Goal: Information Seeking & Learning: Understand process/instructions

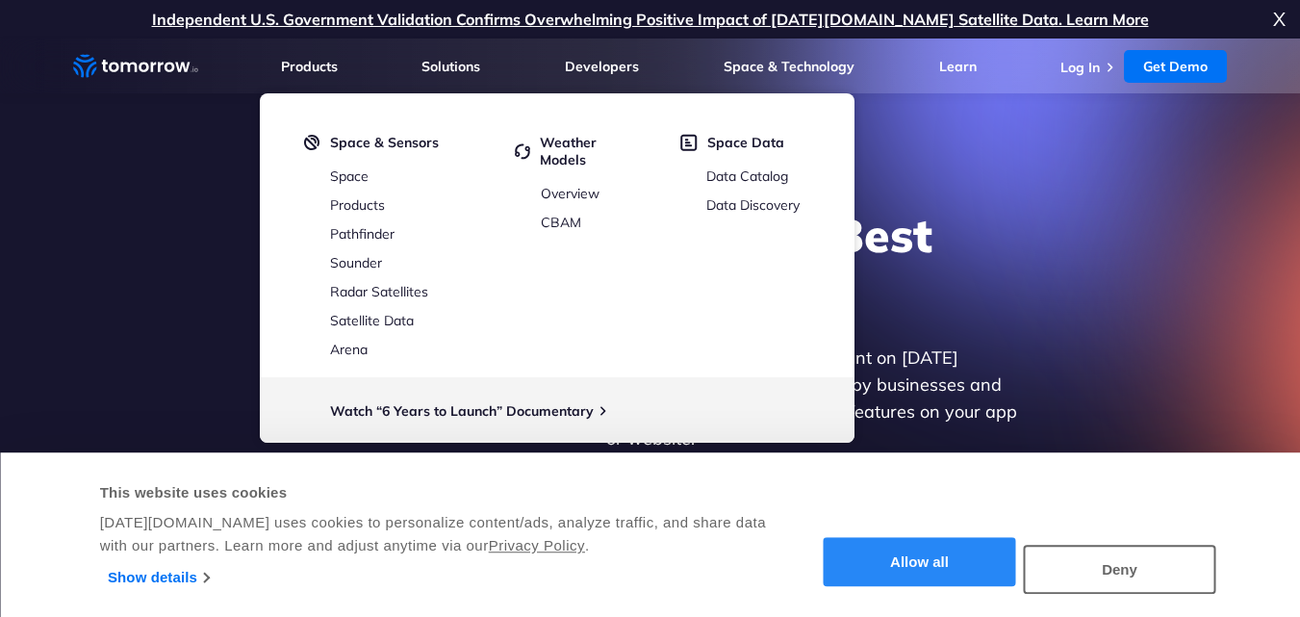
click at [951, 574] on button "Allow all" at bounding box center [920, 562] width 192 height 49
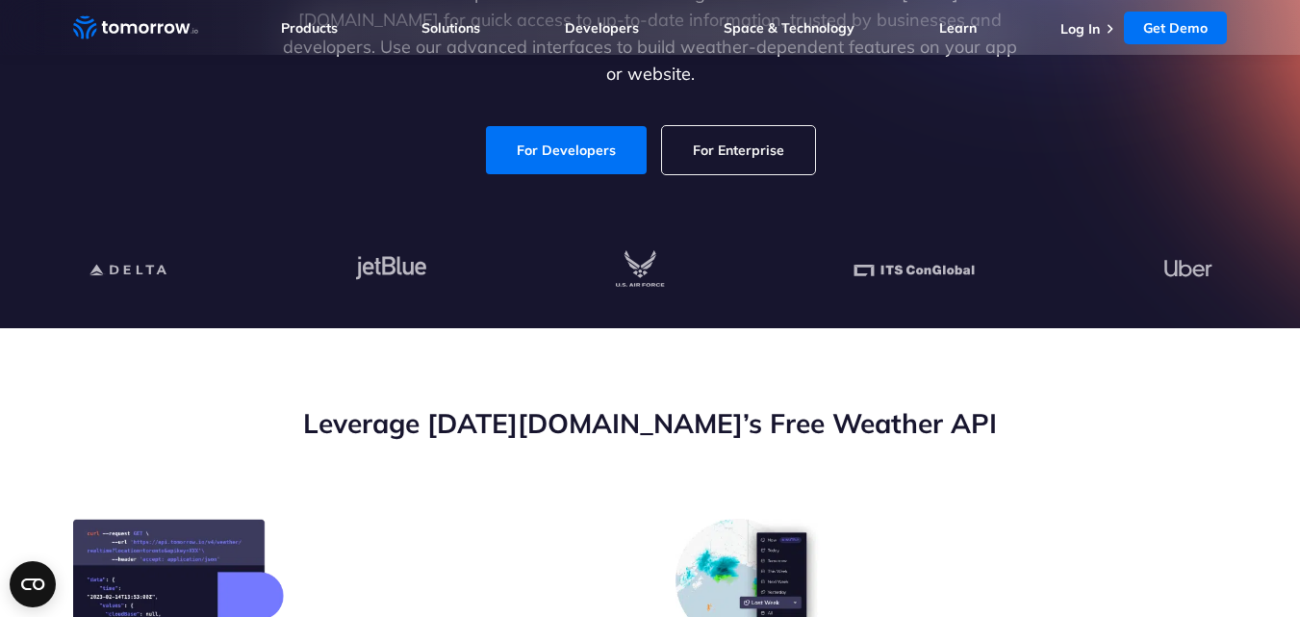
scroll to position [385, 0]
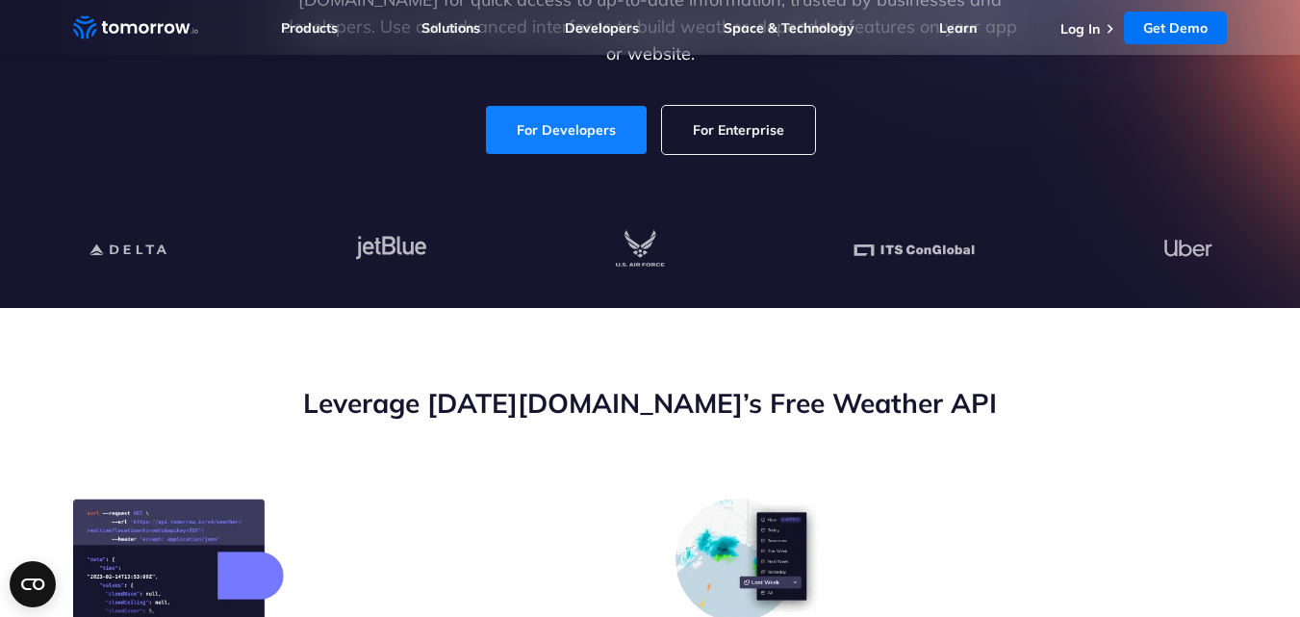
click at [567, 125] on link "For Developers" at bounding box center [566, 130] width 161 height 48
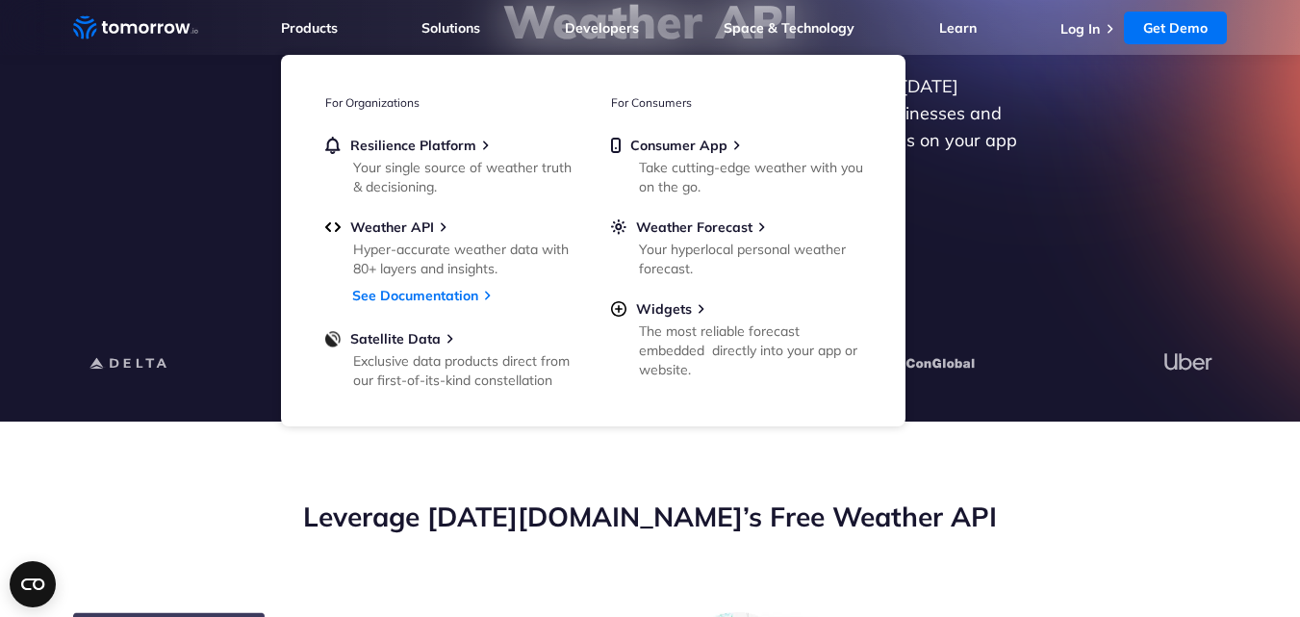
scroll to position [0, 0]
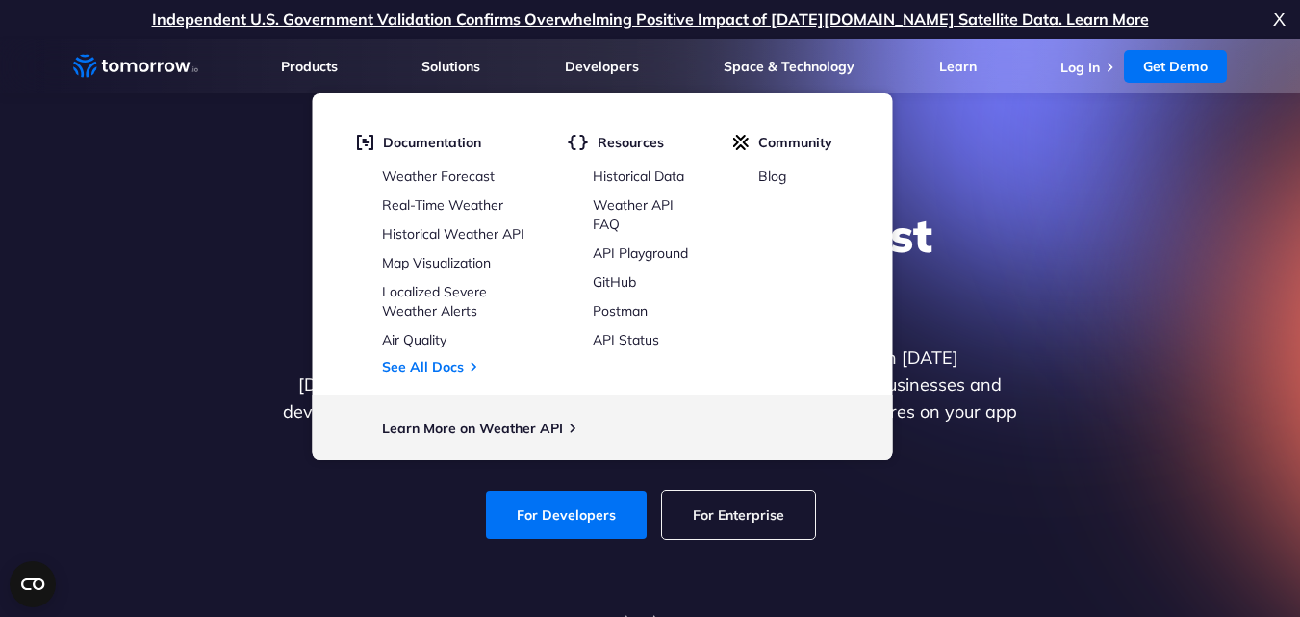
click at [171, 410] on div "Explore the World’s Best Weather API Get reliable and precise weather data thro…" at bounding box center [650, 372] width 1185 height 409
click at [422, 208] on link "Real-Time Weather" at bounding box center [442, 204] width 121 height 17
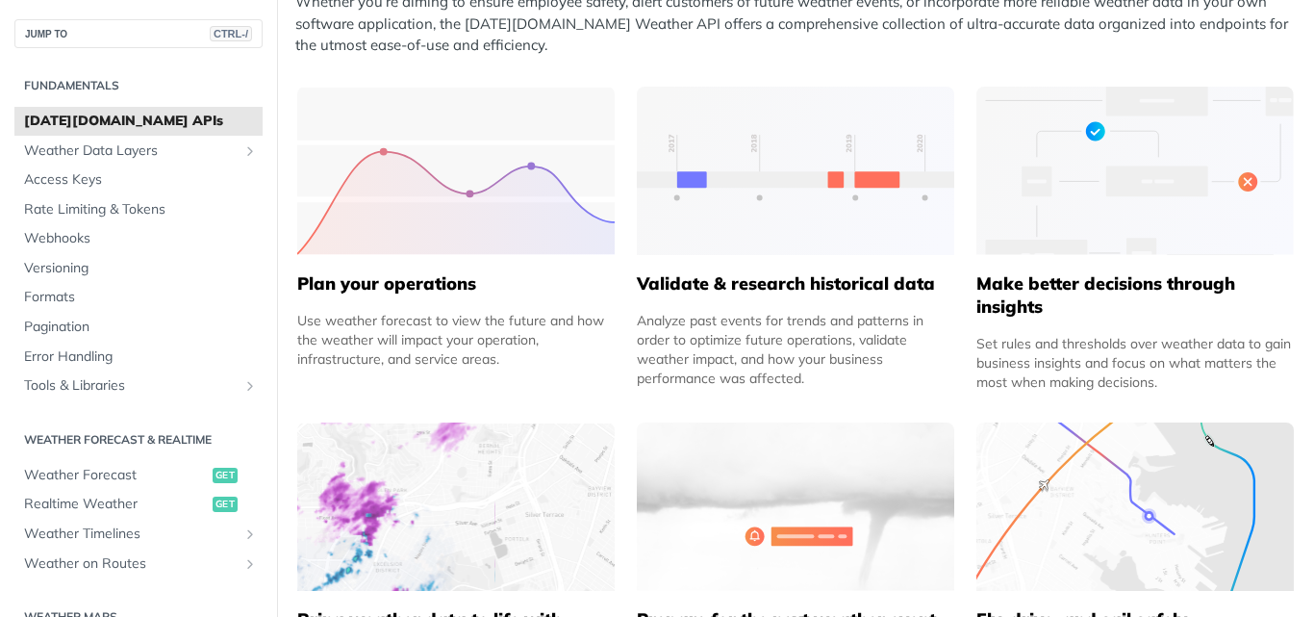
scroll to position [866, 0]
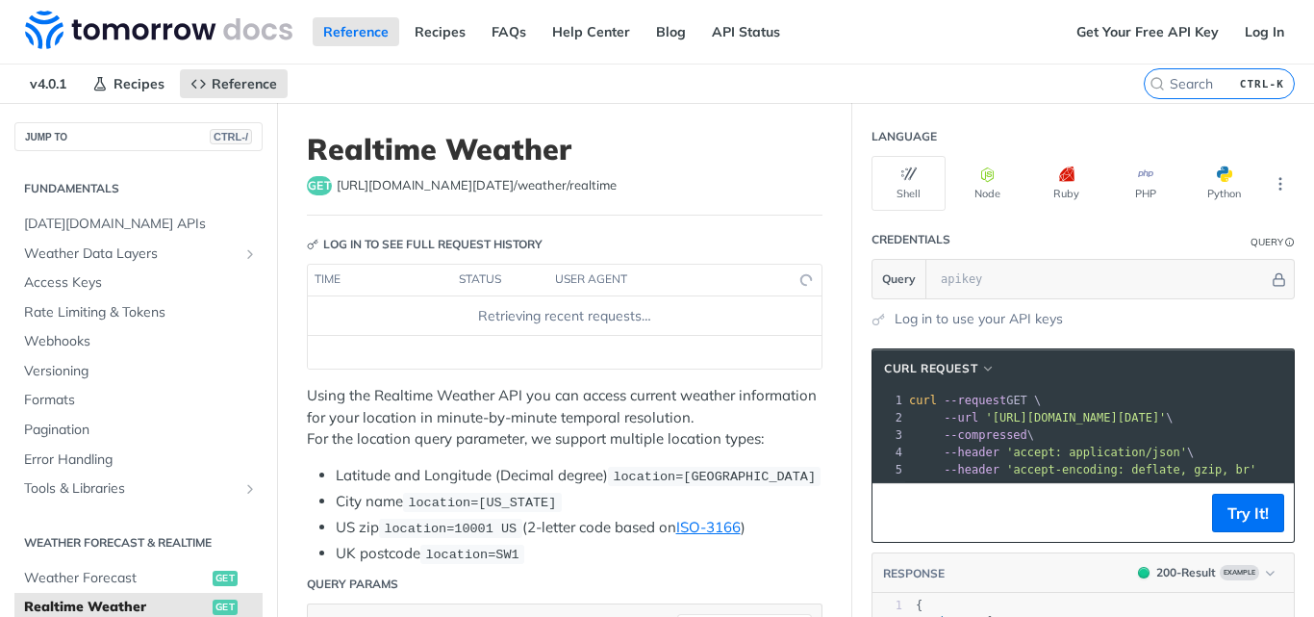
scroll to position [285, 0]
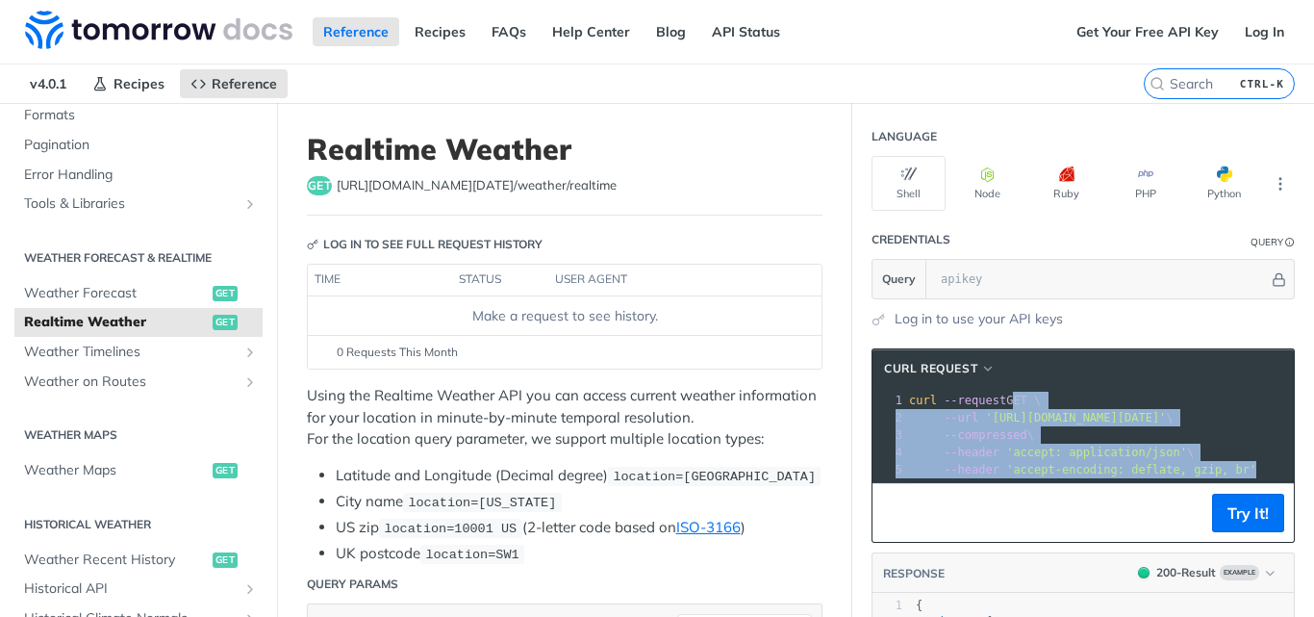
drag, startPoint x: 990, startPoint y: 400, endPoint x: 1119, endPoint y: 518, distance: 174.3
click at [1119, 518] on div "cURL Request xxxxxxxxxx 1 curl --request GET \ 2 --url 'https://api.tomorrow.io…" at bounding box center [1083, 445] width 423 height 194
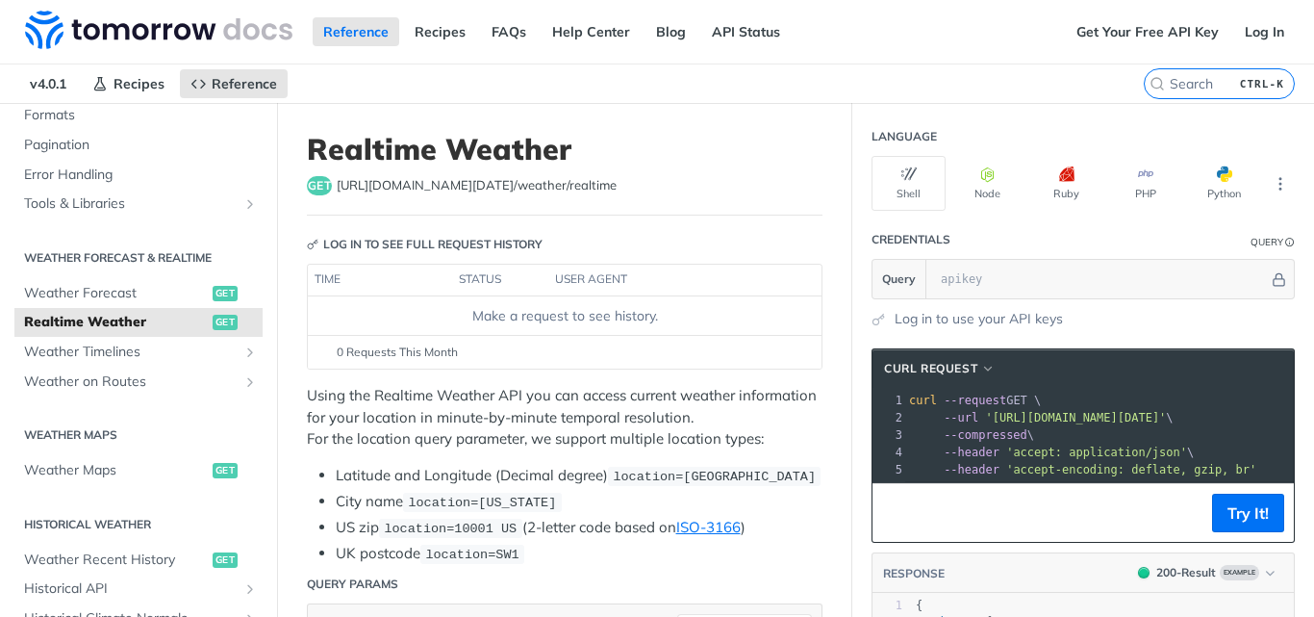
click at [1036, 416] on span "'https://api.tomorrow.io/v4/weather/realtime?location=toronto'" at bounding box center [1075, 417] width 181 height 13
click at [1266, 183] on button "More Languages" at bounding box center [1280, 183] width 29 height 29
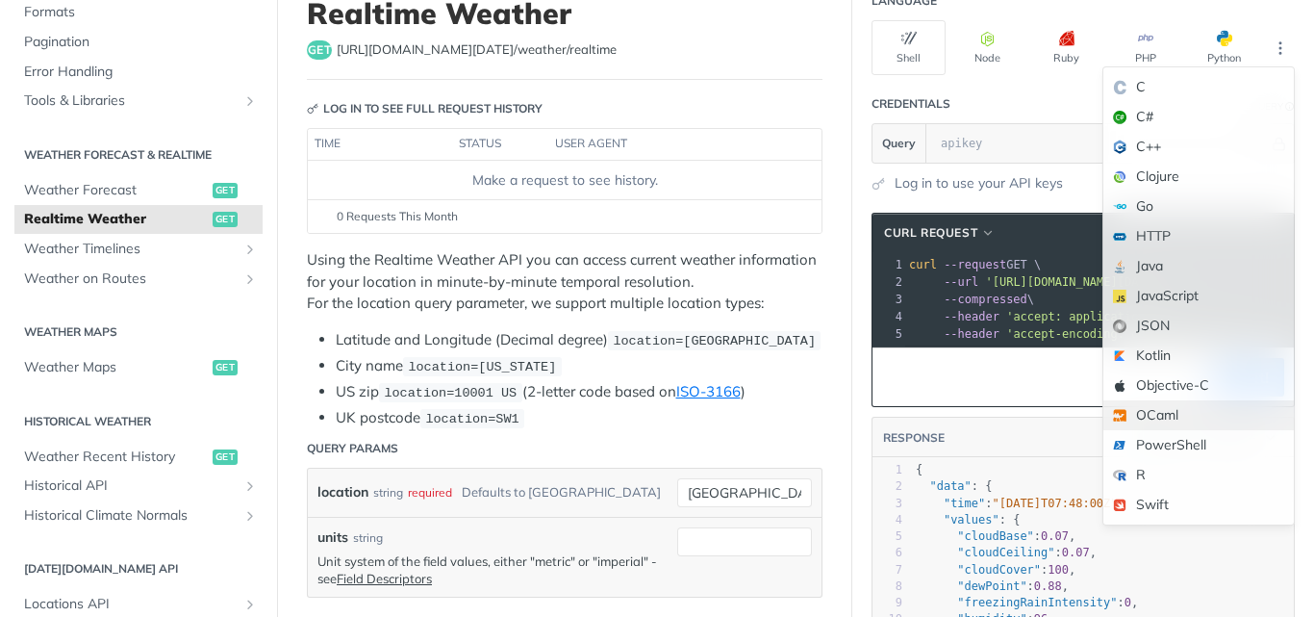
scroll to position [96, 0]
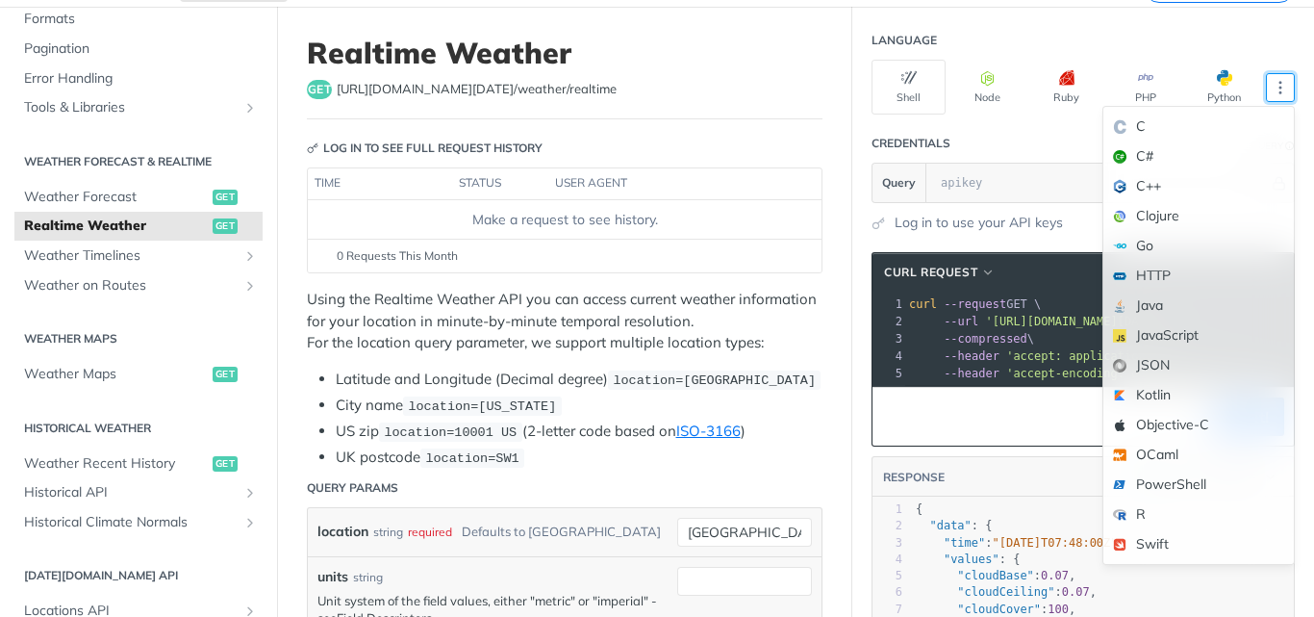
click at [424, 344] on p "Using the Realtime Weather API you can access current weather information for y…" at bounding box center [565, 321] width 516 height 65
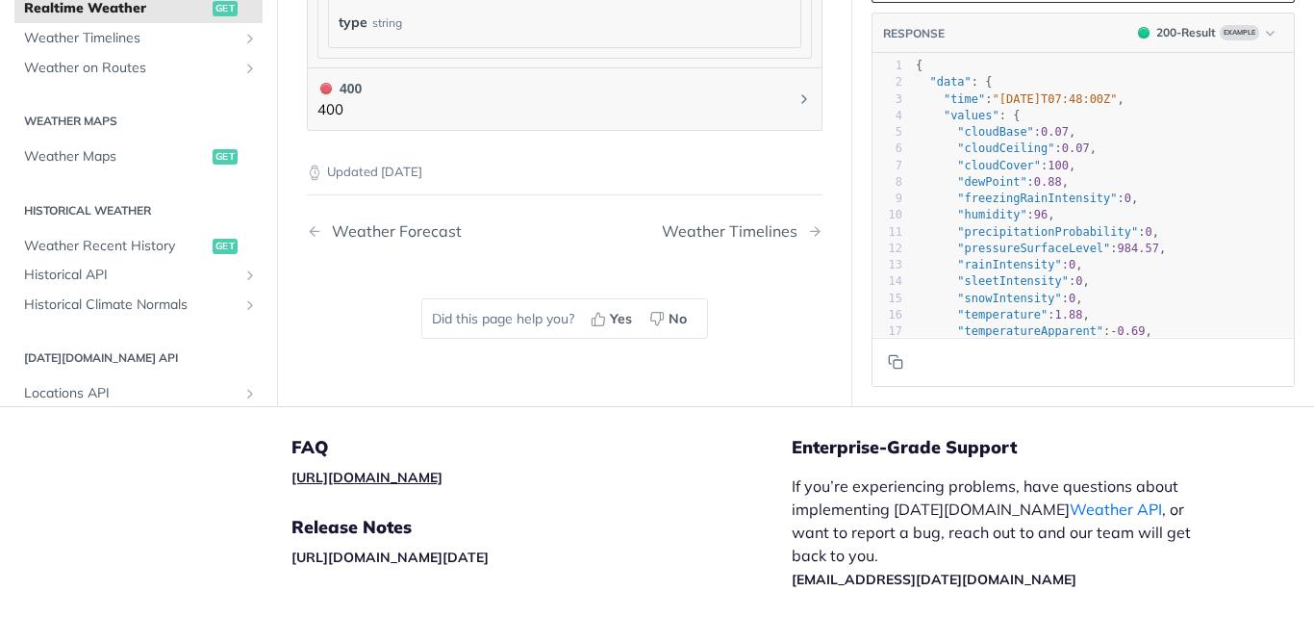
scroll to position [1590, 0]
